Goal: Book appointment/travel/reservation

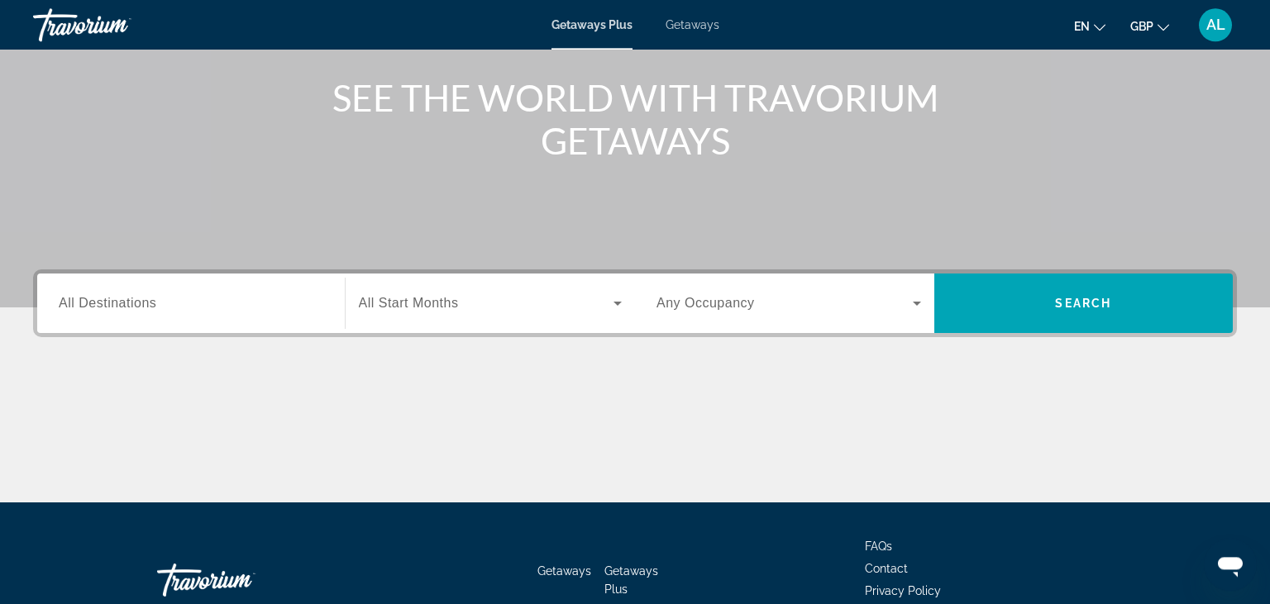
scroll to position [148, 0]
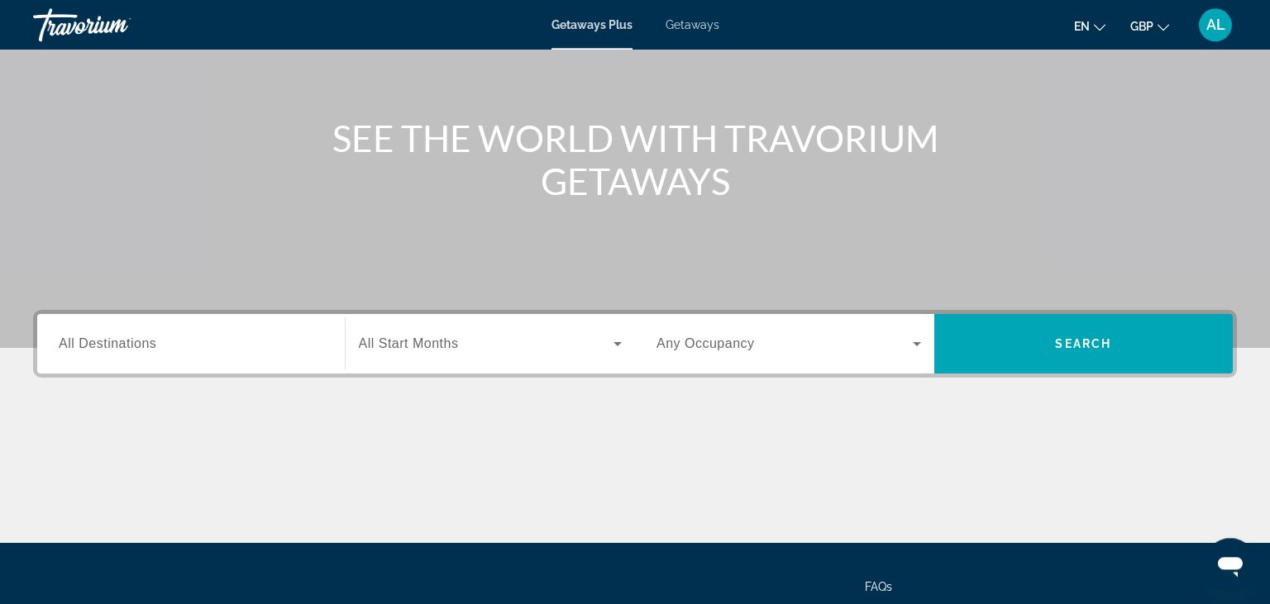
click at [223, 357] on div "Search widget" at bounding box center [191, 344] width 265 height 47
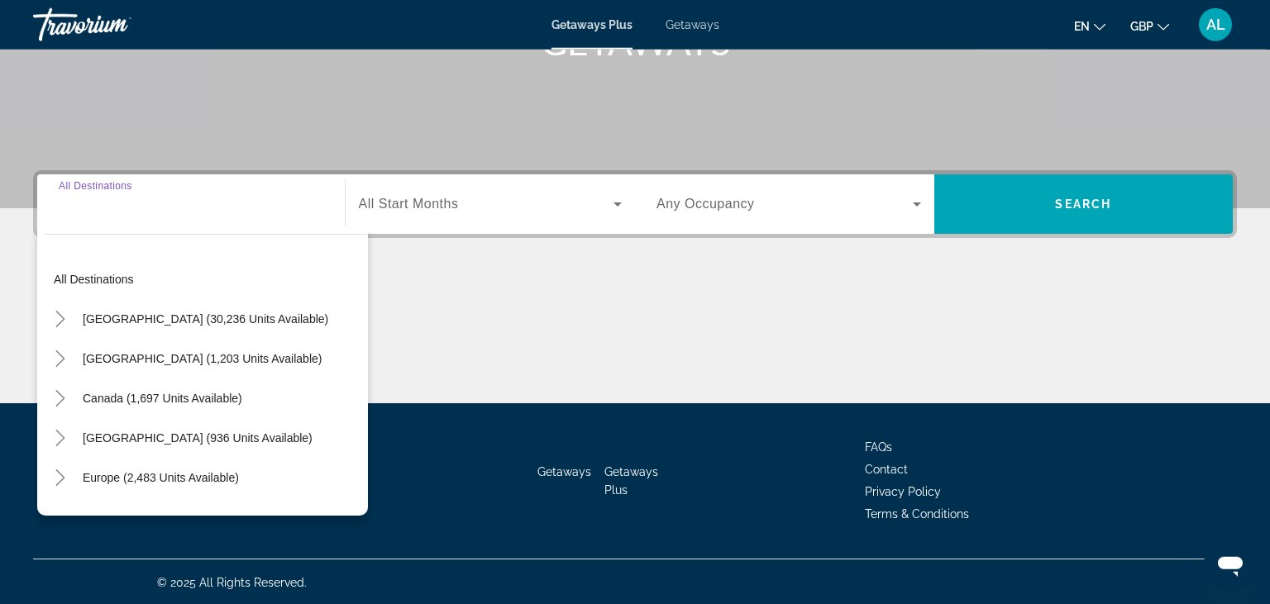
scroll to position [289, 0]
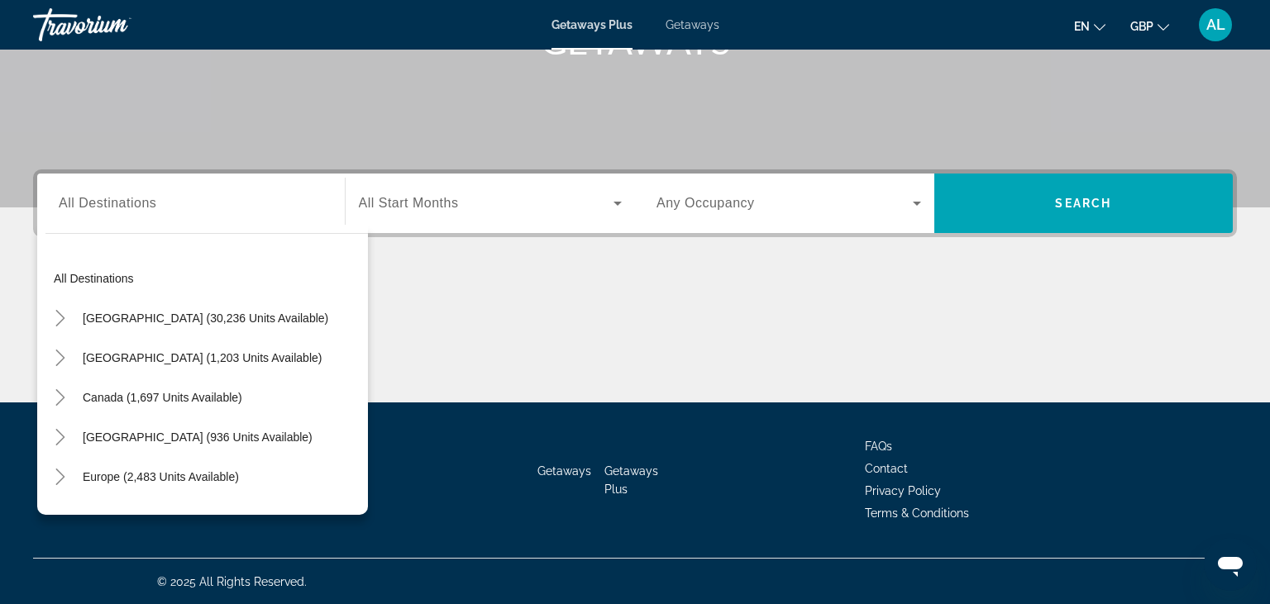
click at [532, 220] on div "Search widget" at bounding box center [491, 203] width 264 height 46
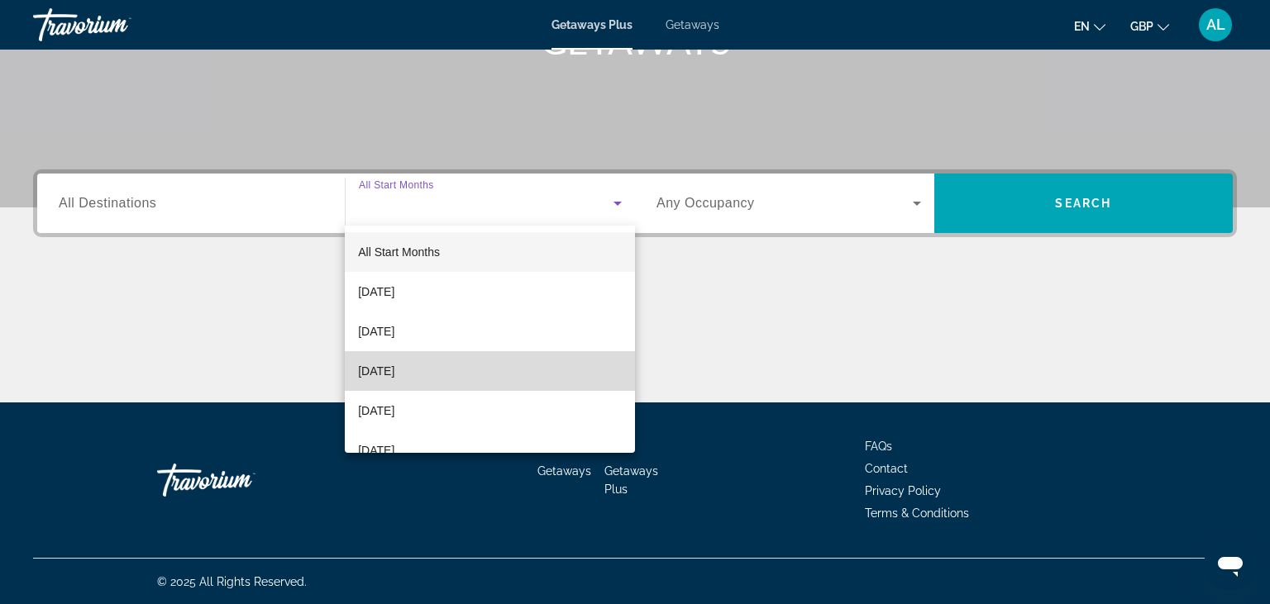
click at [394, 376] on span "[DATE]" at bounding box center [376, 371] width 36 height 20
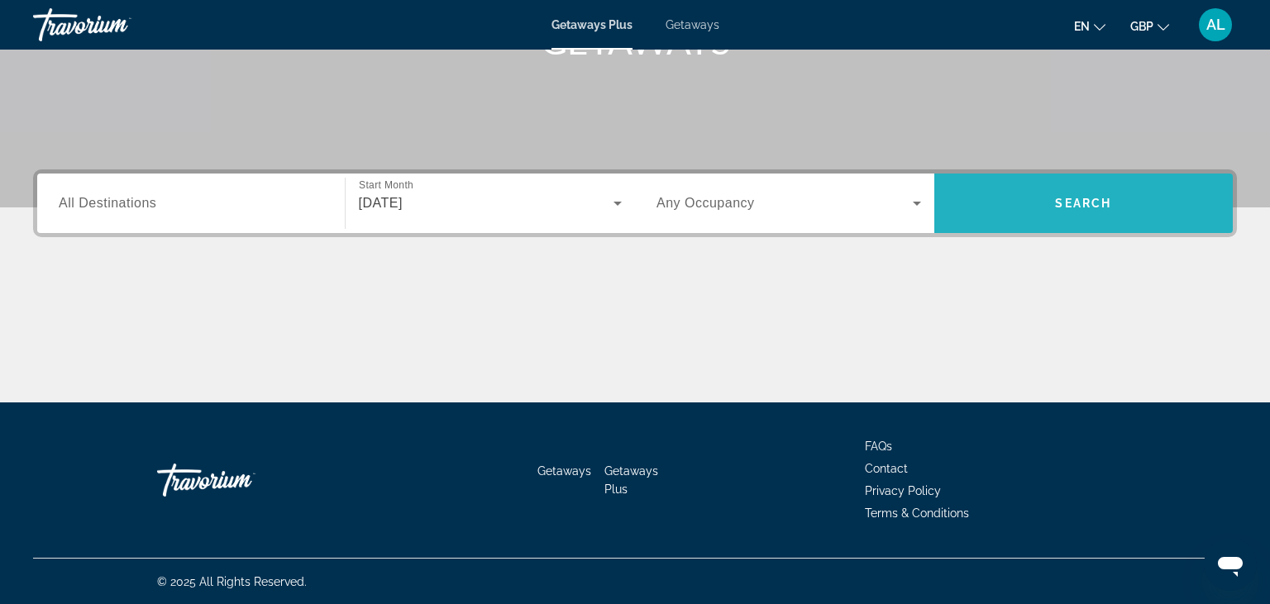
click at [1040, 216] on span "Search widget" at bounding box center [1083, 204] width 299 height 40
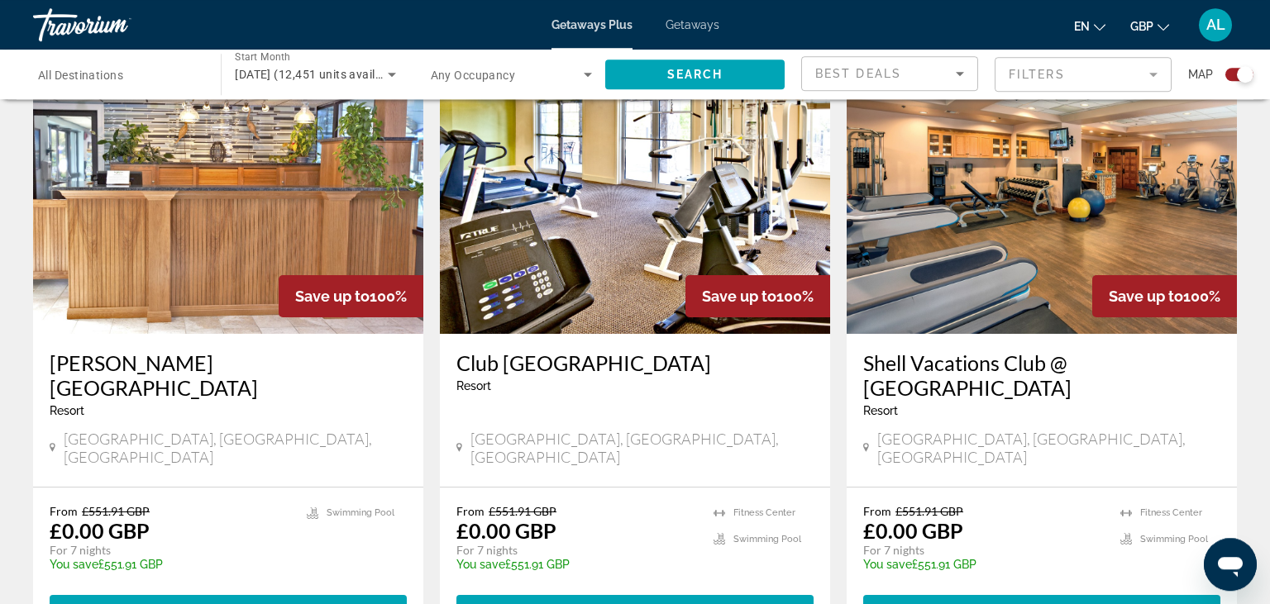
scroll to position [2632, 0]
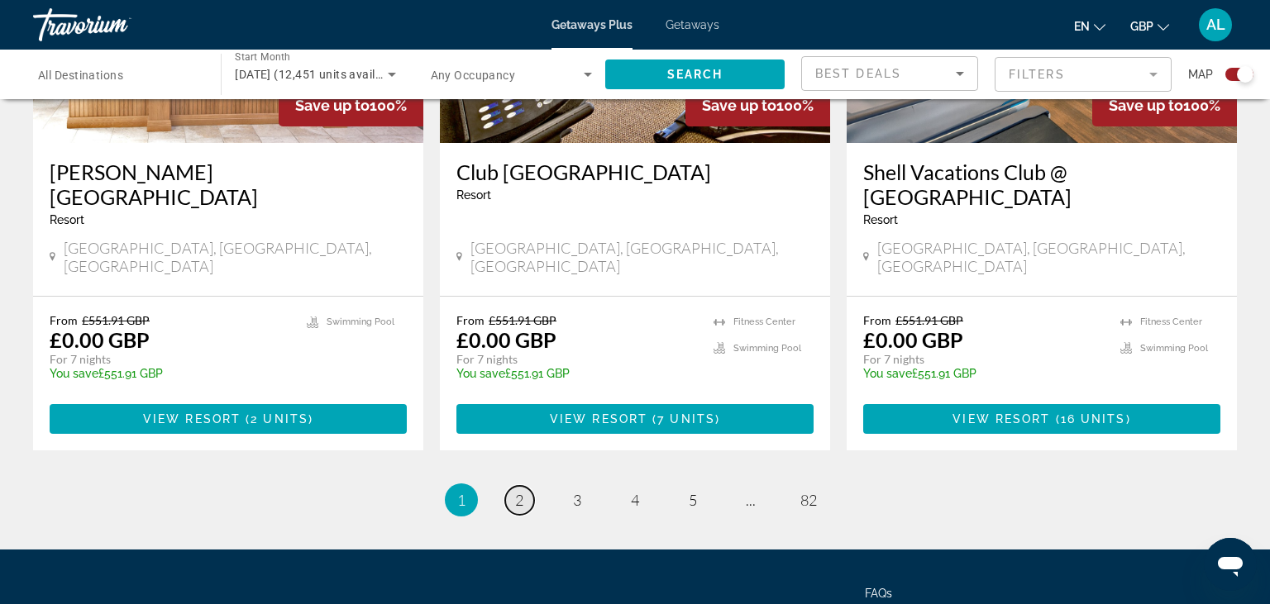
click at [527, 486] on link "page 2" at bounding box center [519, 500] width 29 height 29
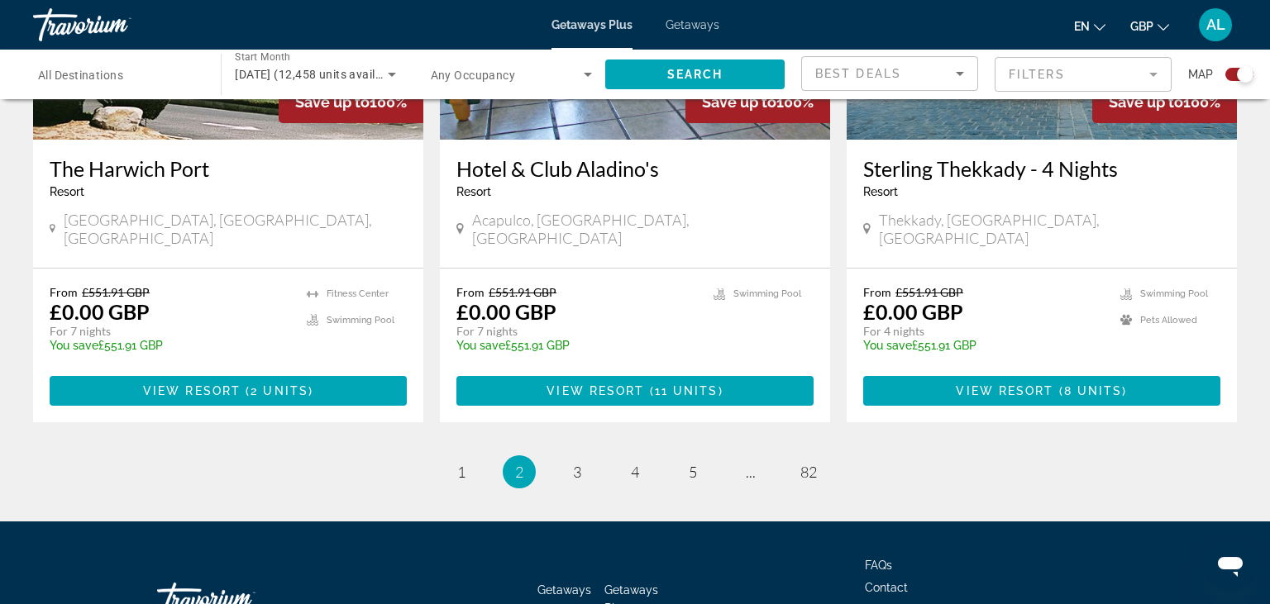
scroll to position [2609, 0]
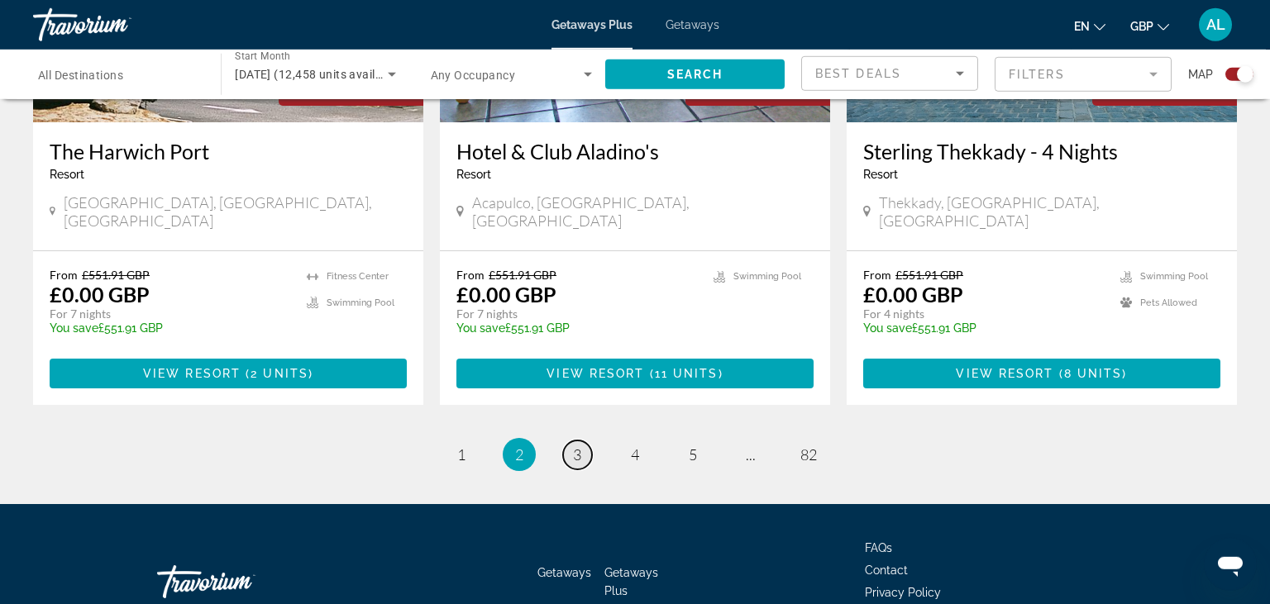
click at [575, 446] on span "3" at bounding box center [577, 455] width 8 height 18
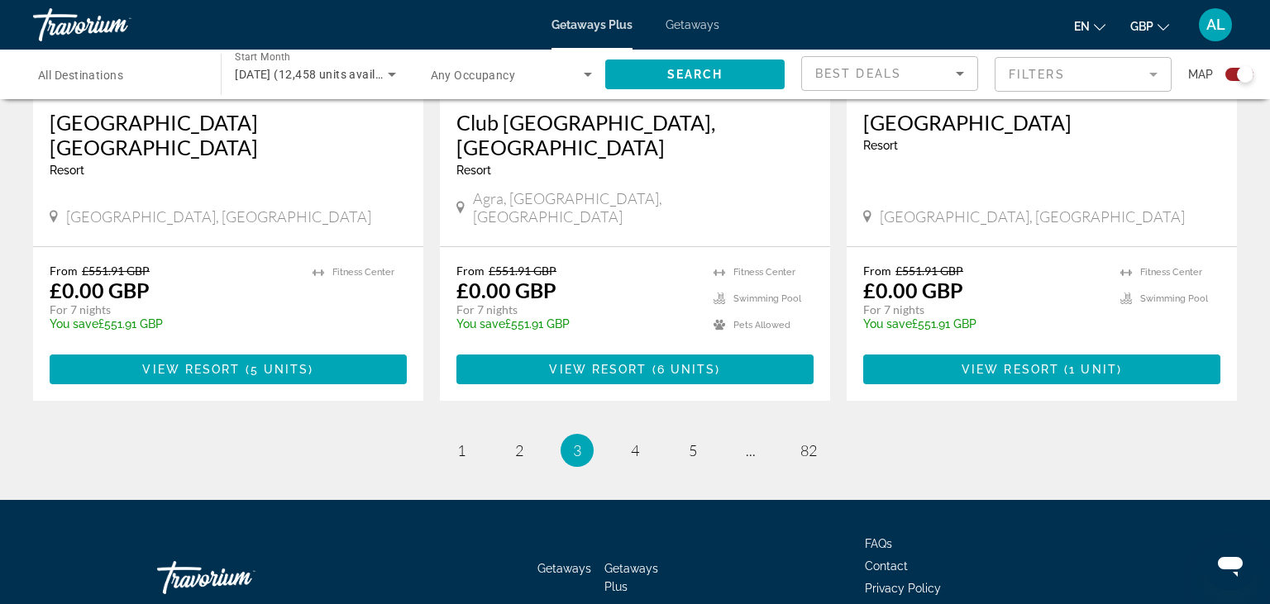
scroll to position [2628, 0]
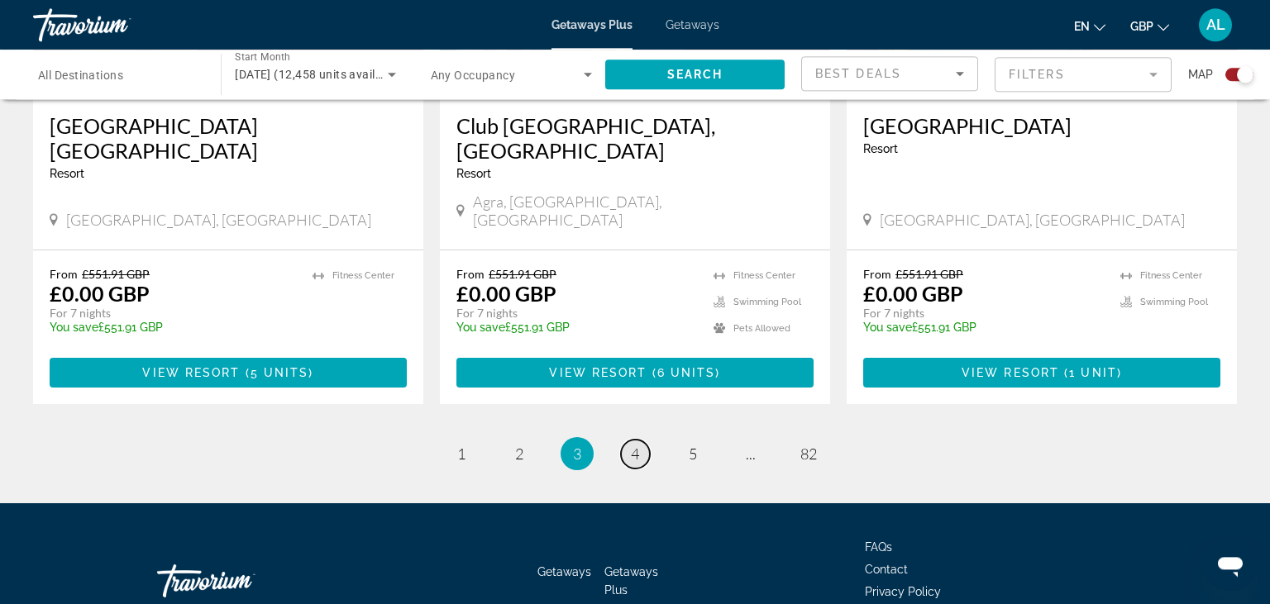
click at [639, 445] on span "4" at bounding box center [635, 454] width 8 height 18
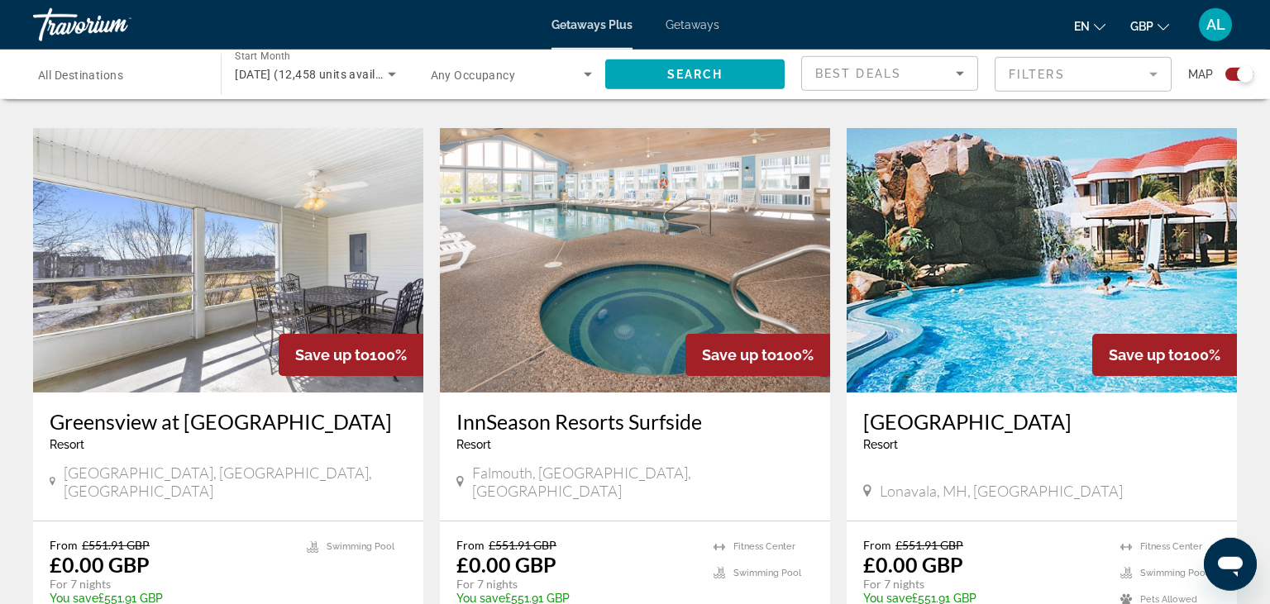
scroll to position [2582, 0]
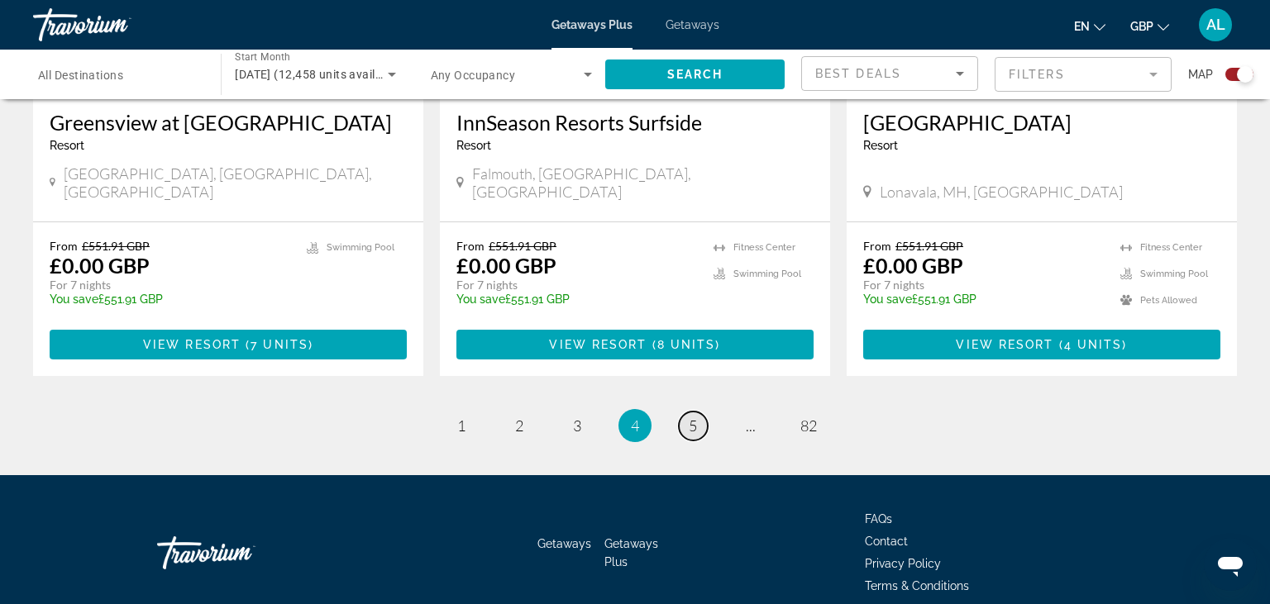
click at [690, 417] on span "5" at bounding box center [693, 426] width 8 height 18
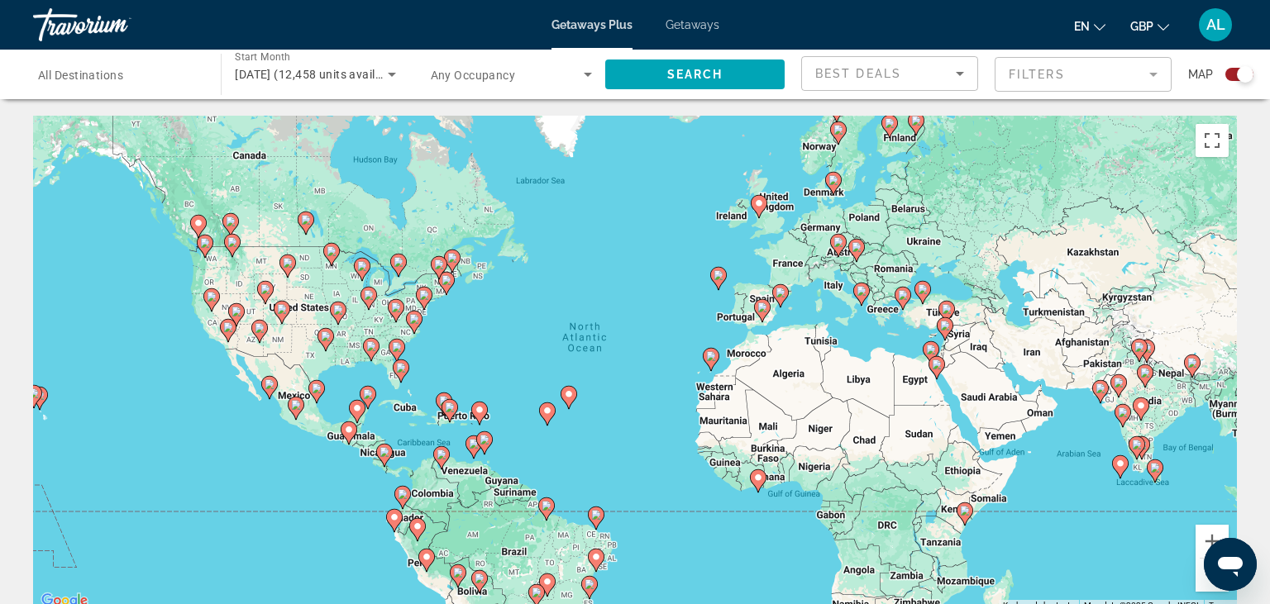
click at [126, 81] on input "Destination All Destinations" at bounding box center [118, 75] width 161 height 20
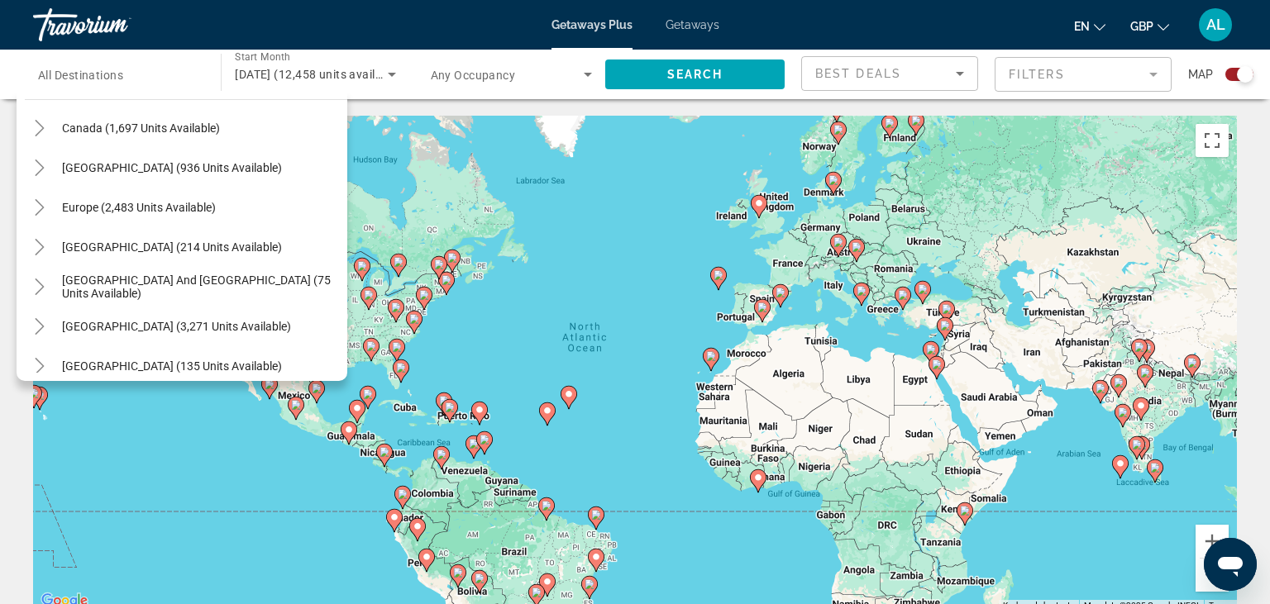
scroll to position [138, 0]
click at [127, 208] on span "Europe (2,483 units available)" at bounding box center [139, 204] width 154 height 13
type input "**********"
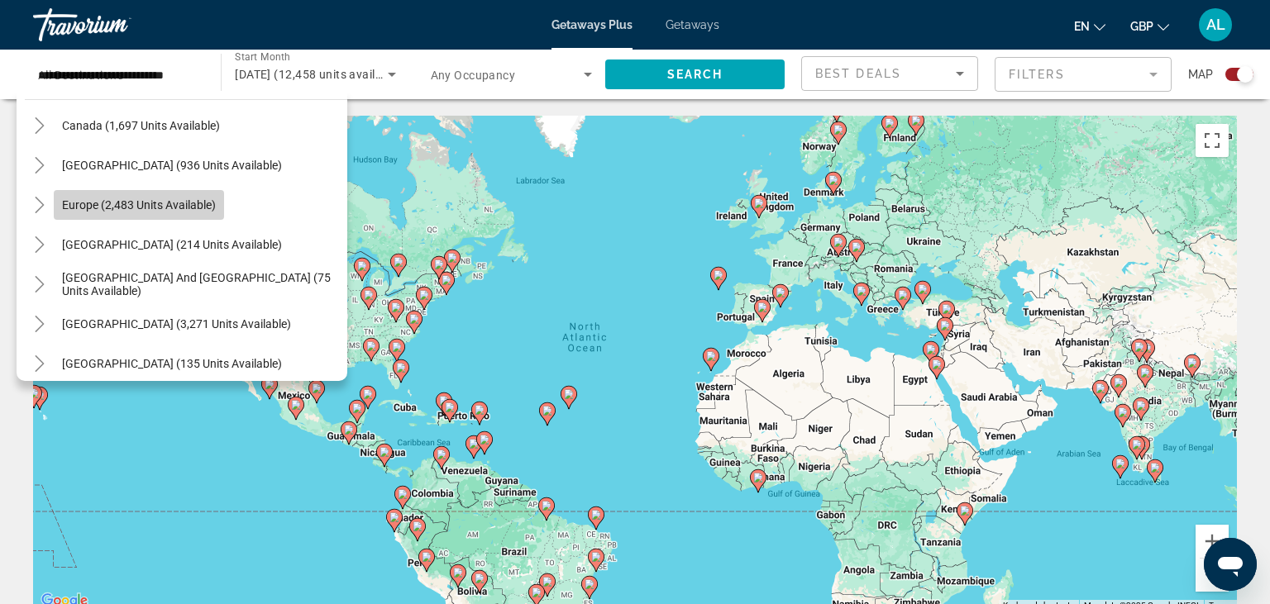
scroll to position [0, 0]
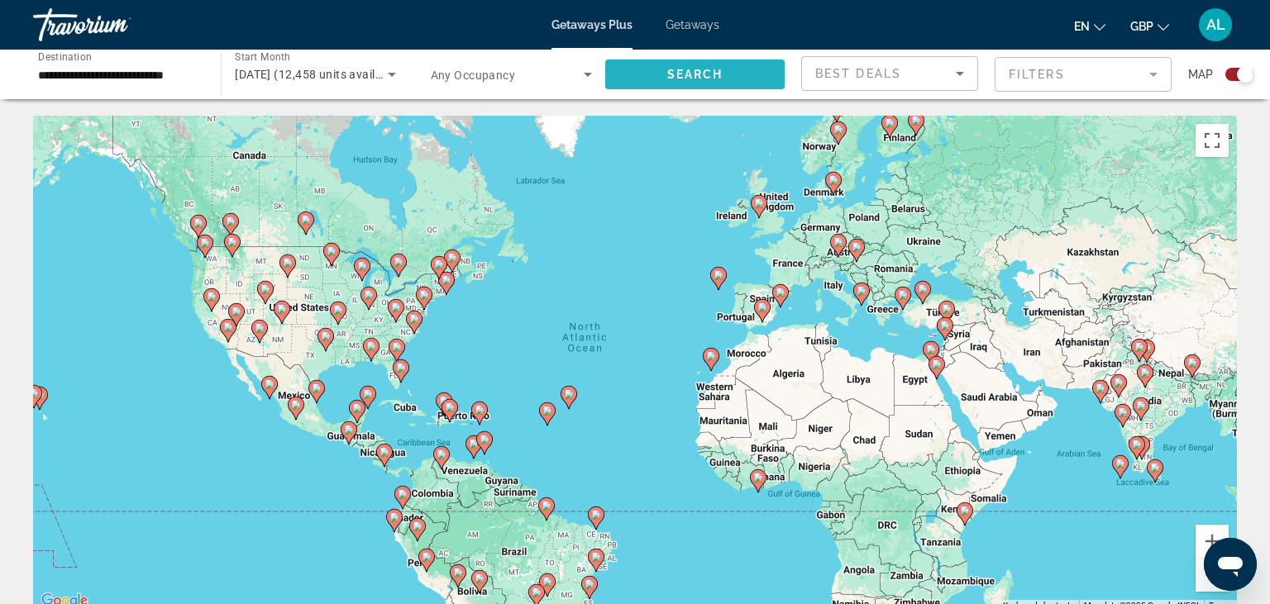
click at [672, 81] on span "Search" at bounding box center [695, 74] width 56 height 13
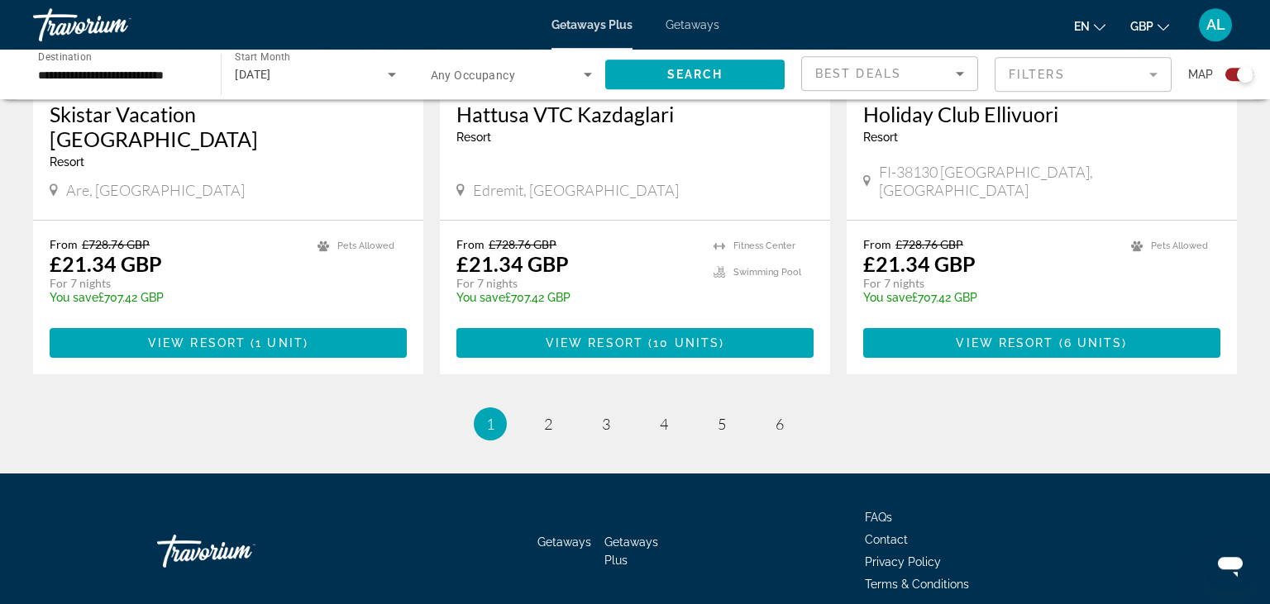
scroll to position [2582, 0]
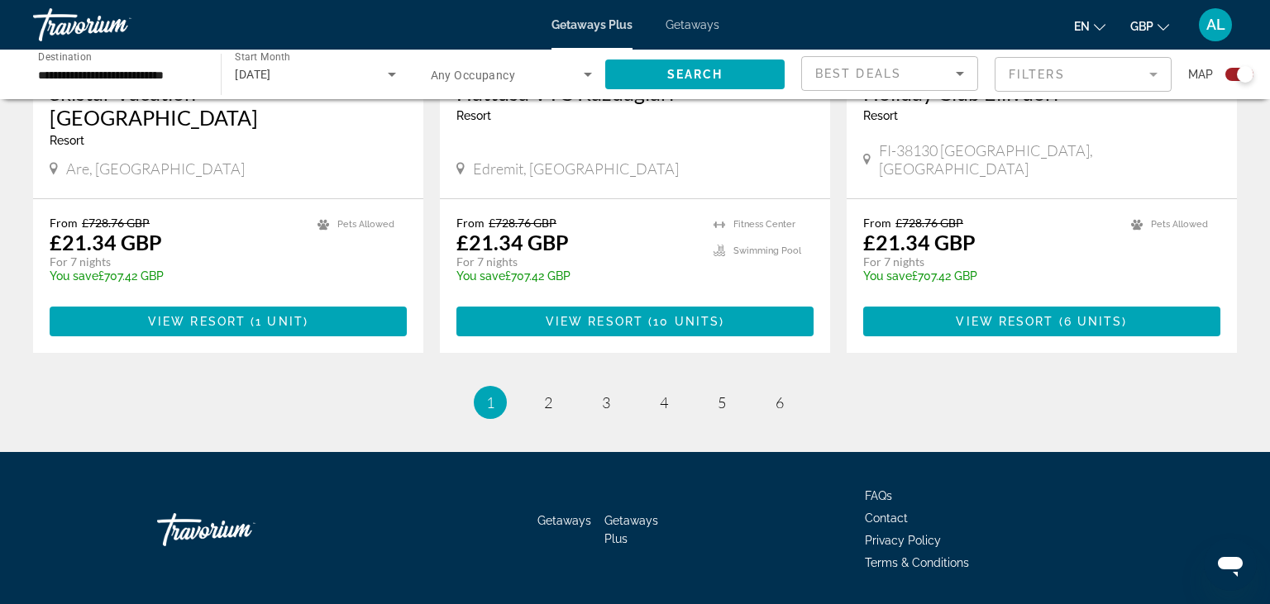
click at [558, 386] on li "page 2" at bounding box center [548, 402] width 33 height 33
click at [547, 394] on span "2" at bounding box center [548, 403] width 8 height 18
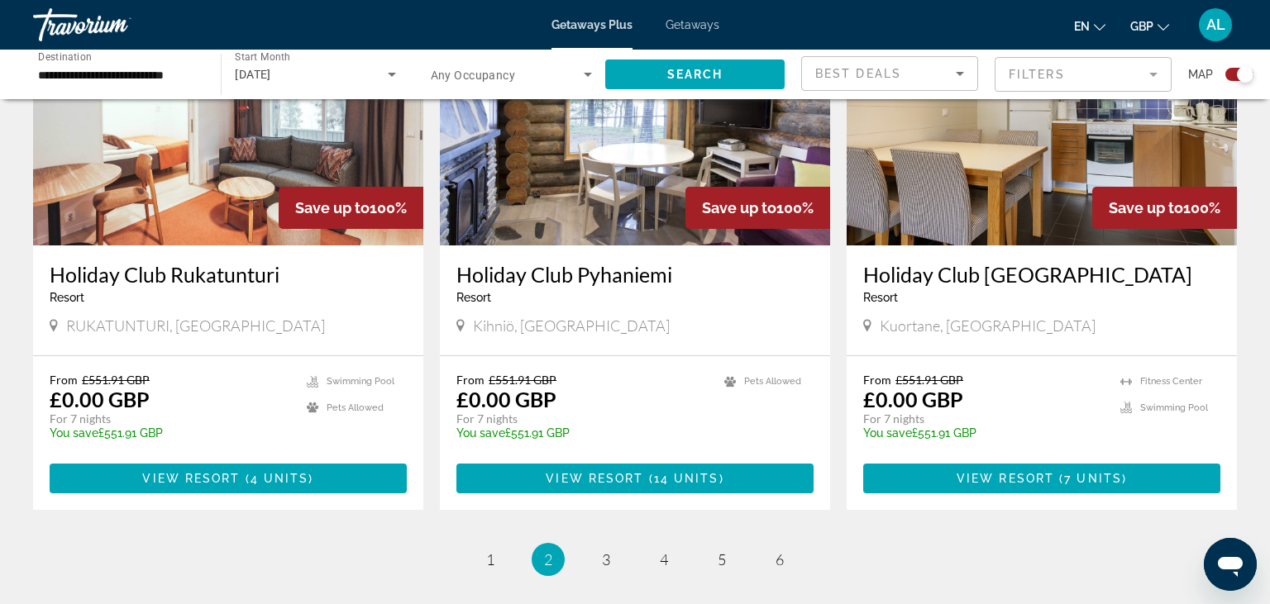
scroll to position [2411, 0]
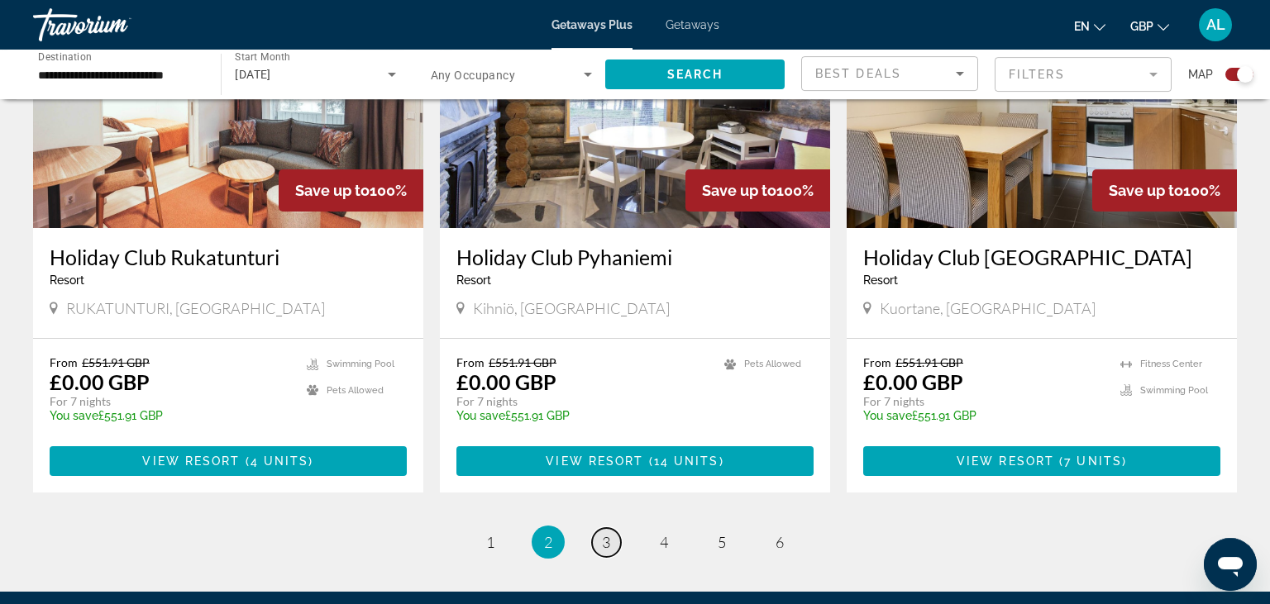
click at [610, 528] on link "page 3" at bounding box center [606, 542] width 29 height 29
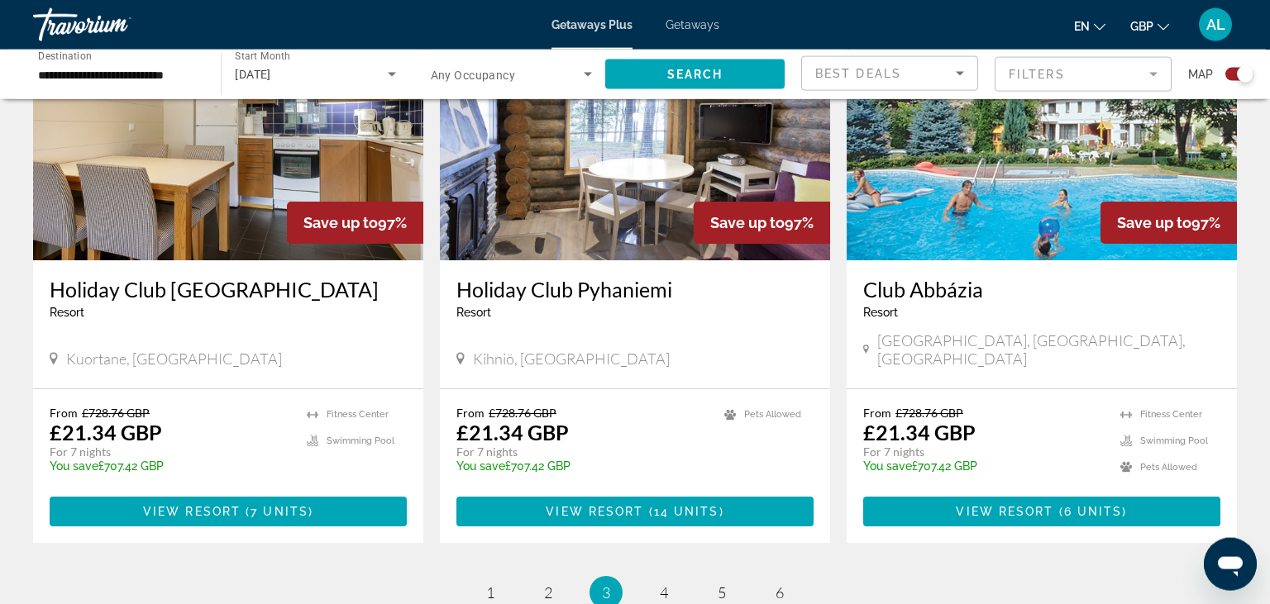
scroll to position [2457, 0]
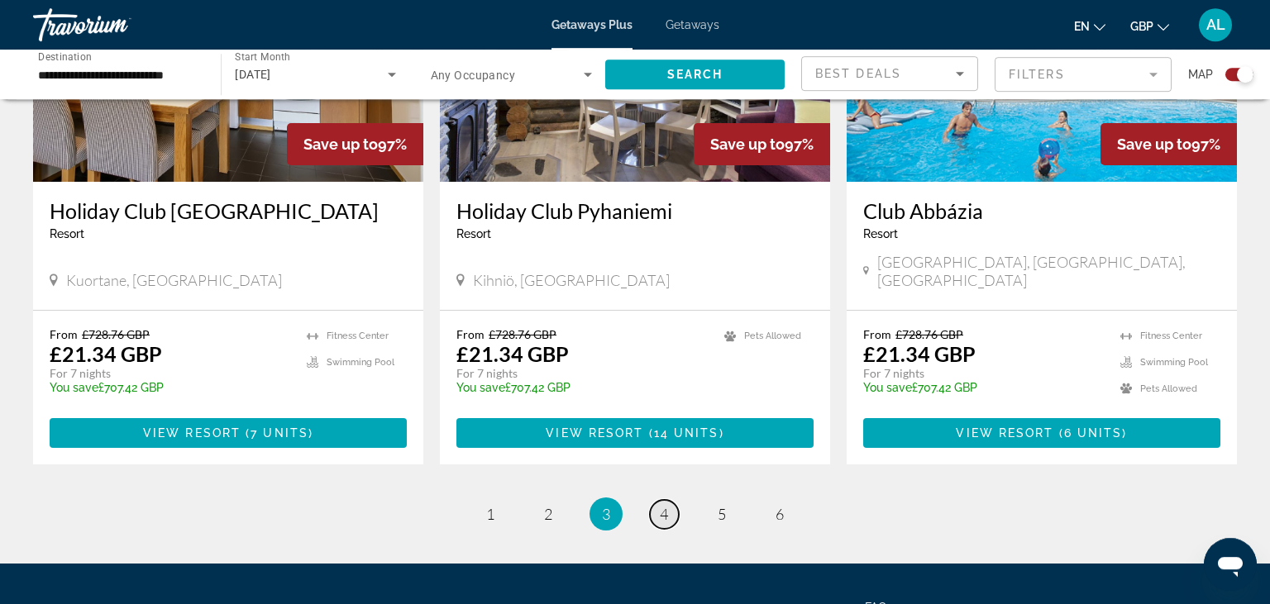
click at [670, 500] on link "page 4" at bounding box center [664, 514] width 29 height 29
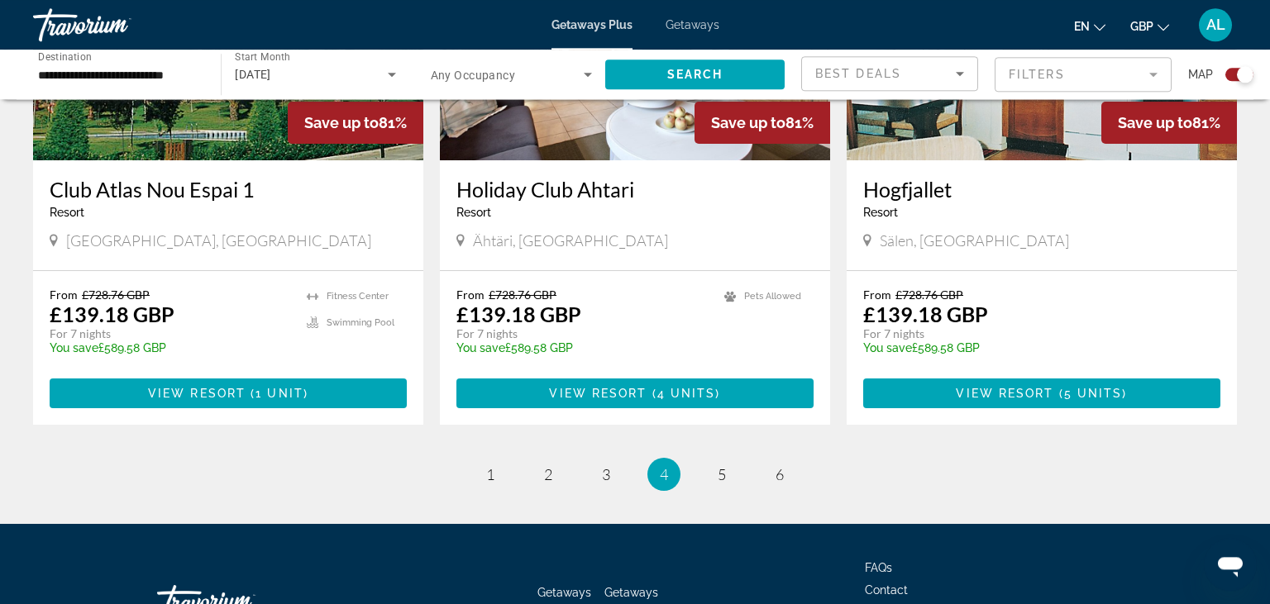
scroll to position [2528, 0]
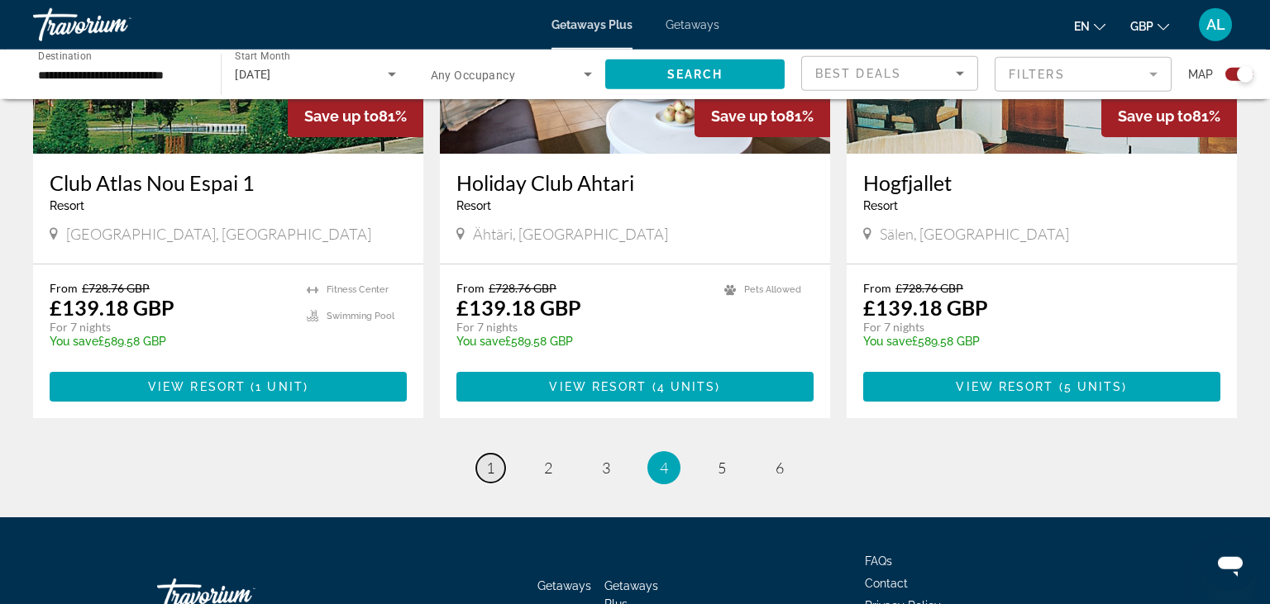
click at [493, 459] on span "1" at bounding box center [490, 468] width 8 height 18
